Goal: Task Accomplishment & Management: Manage account settings

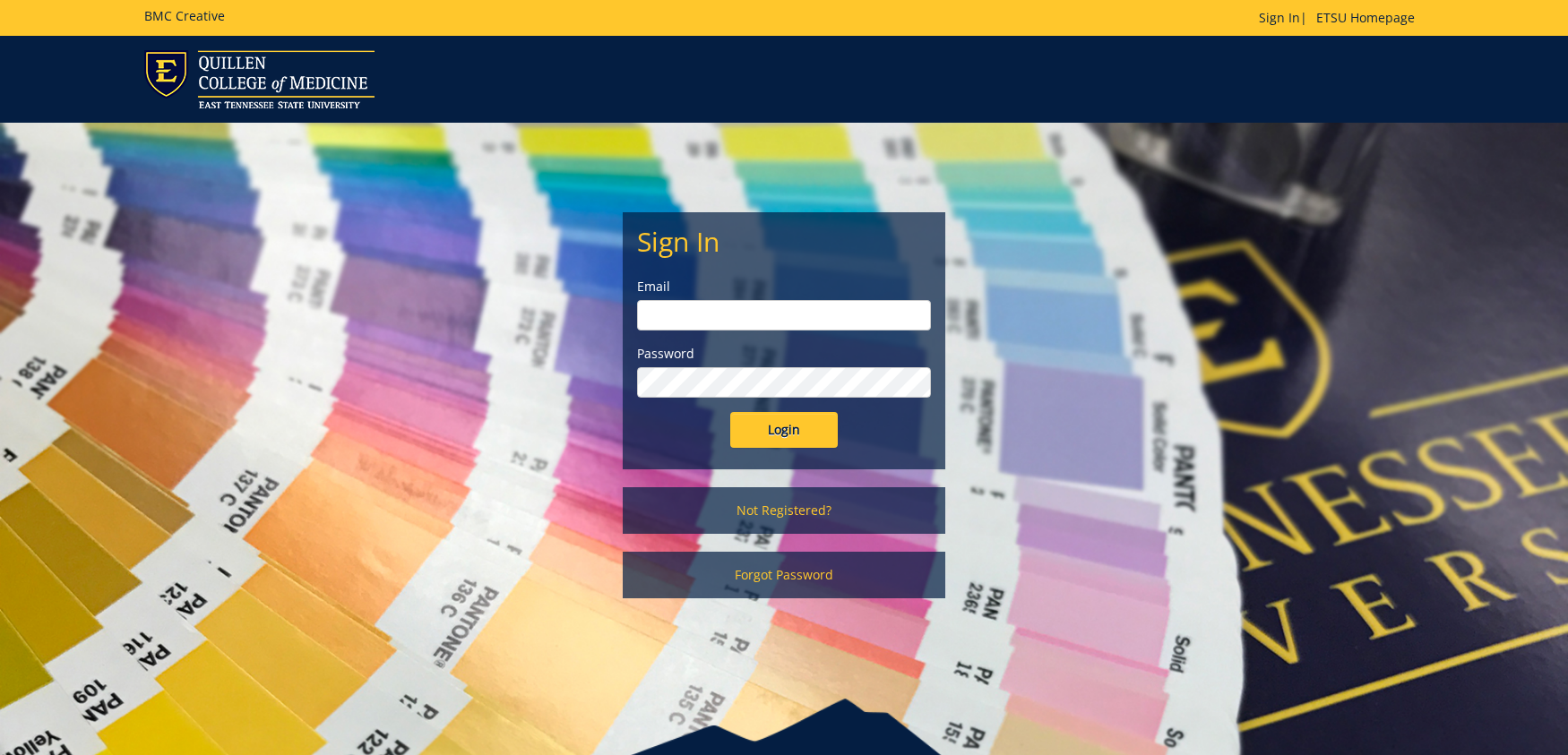
click at [752, 319] on input "email" at bounding box center [784, 315] width 294 height 30
type input "[EMAIL_ADDRESS][DOMAIN_NAME]"
click at [802, 434] on input "Login" at bounding box center [784, 430] width 108 height 36
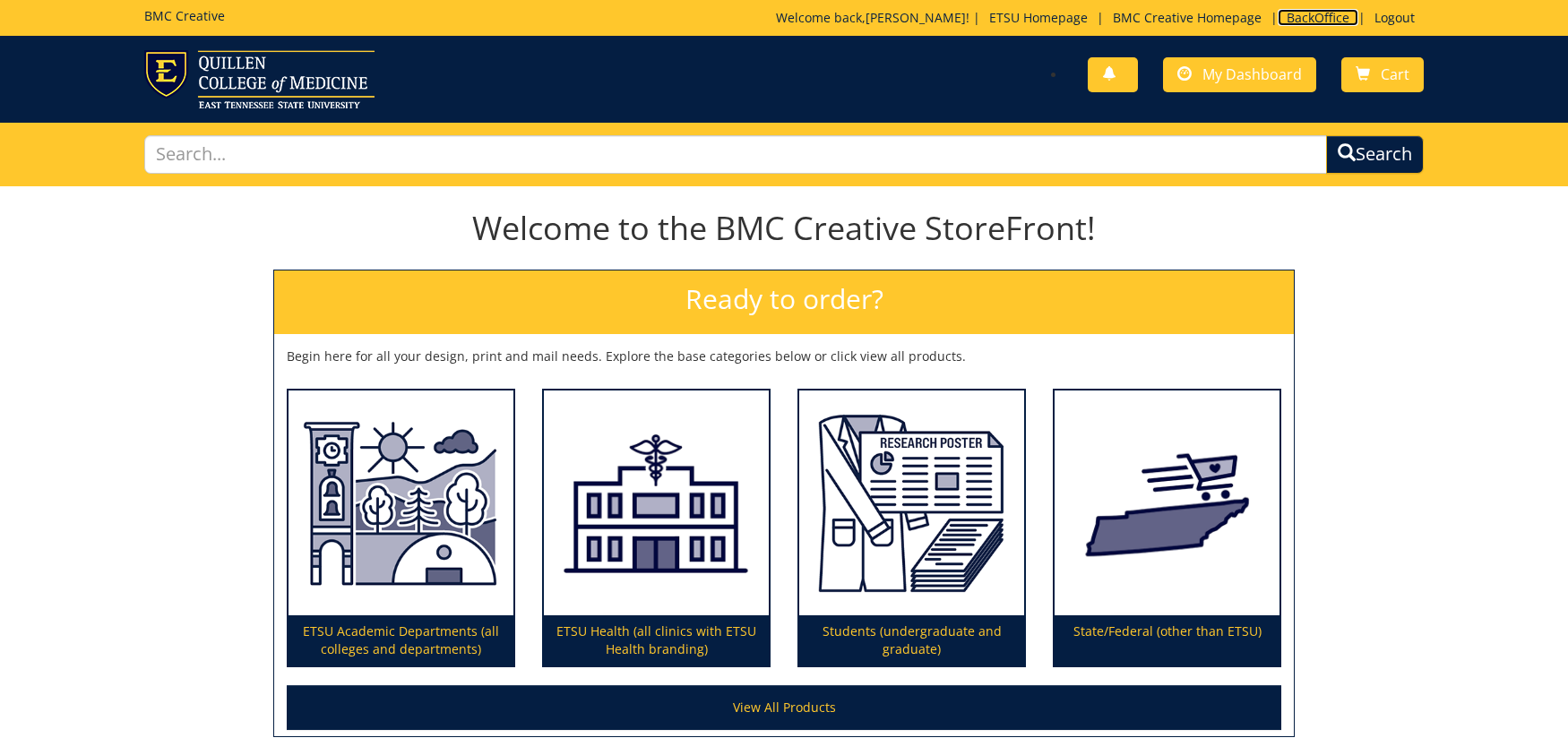
click at [1328, 18] on link "BackOffice" at bounding box center [1318, 17] width 80 height 17
